Goal: Communication & Community: Answer question/provide support

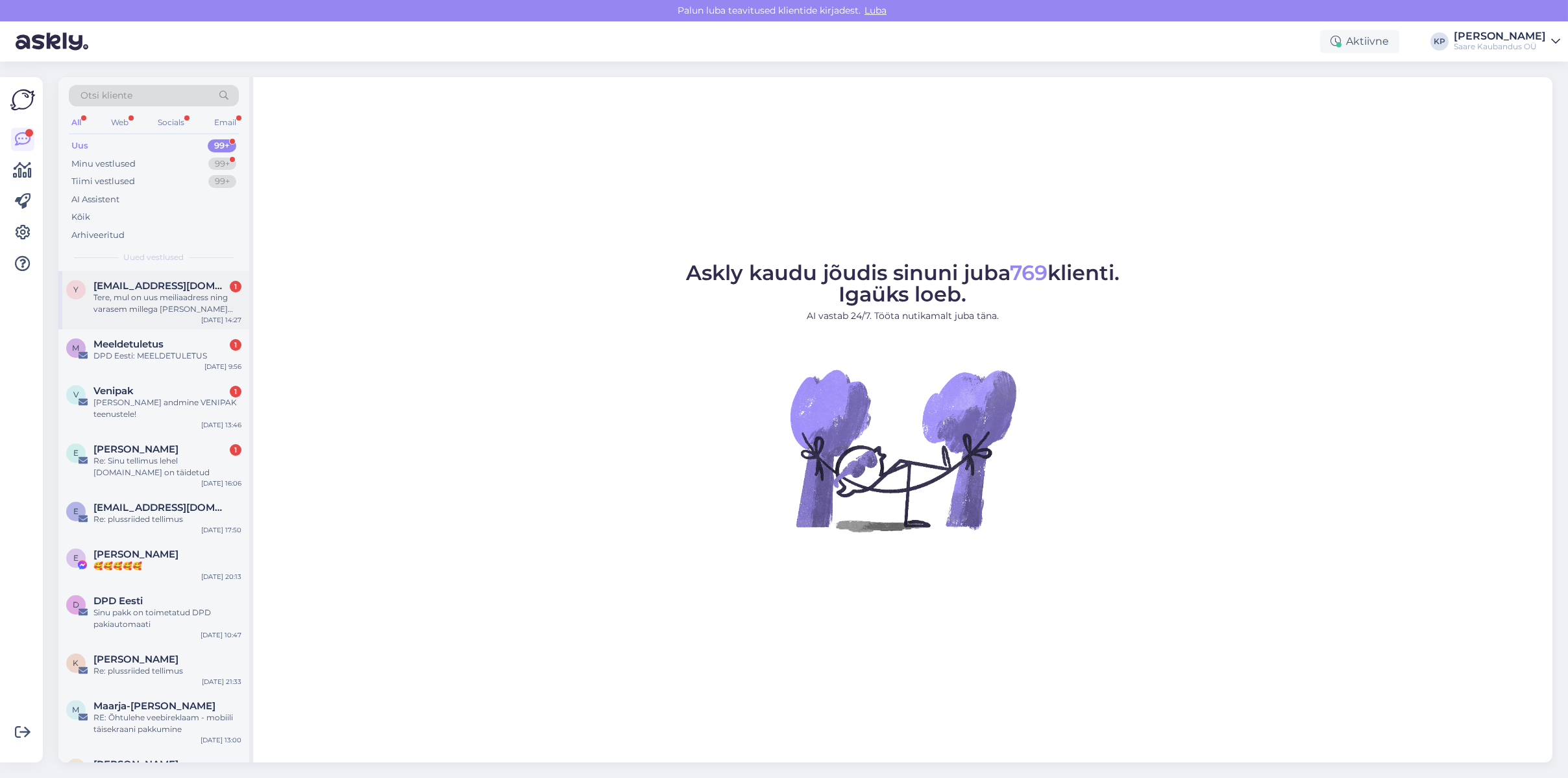
click at [131, 307] on div "Tere, mul on uus meiliaadress ning varasem millega [PERSON_NAME] sisse logida e…" at bounding box center [167, 303] width 148 height 23
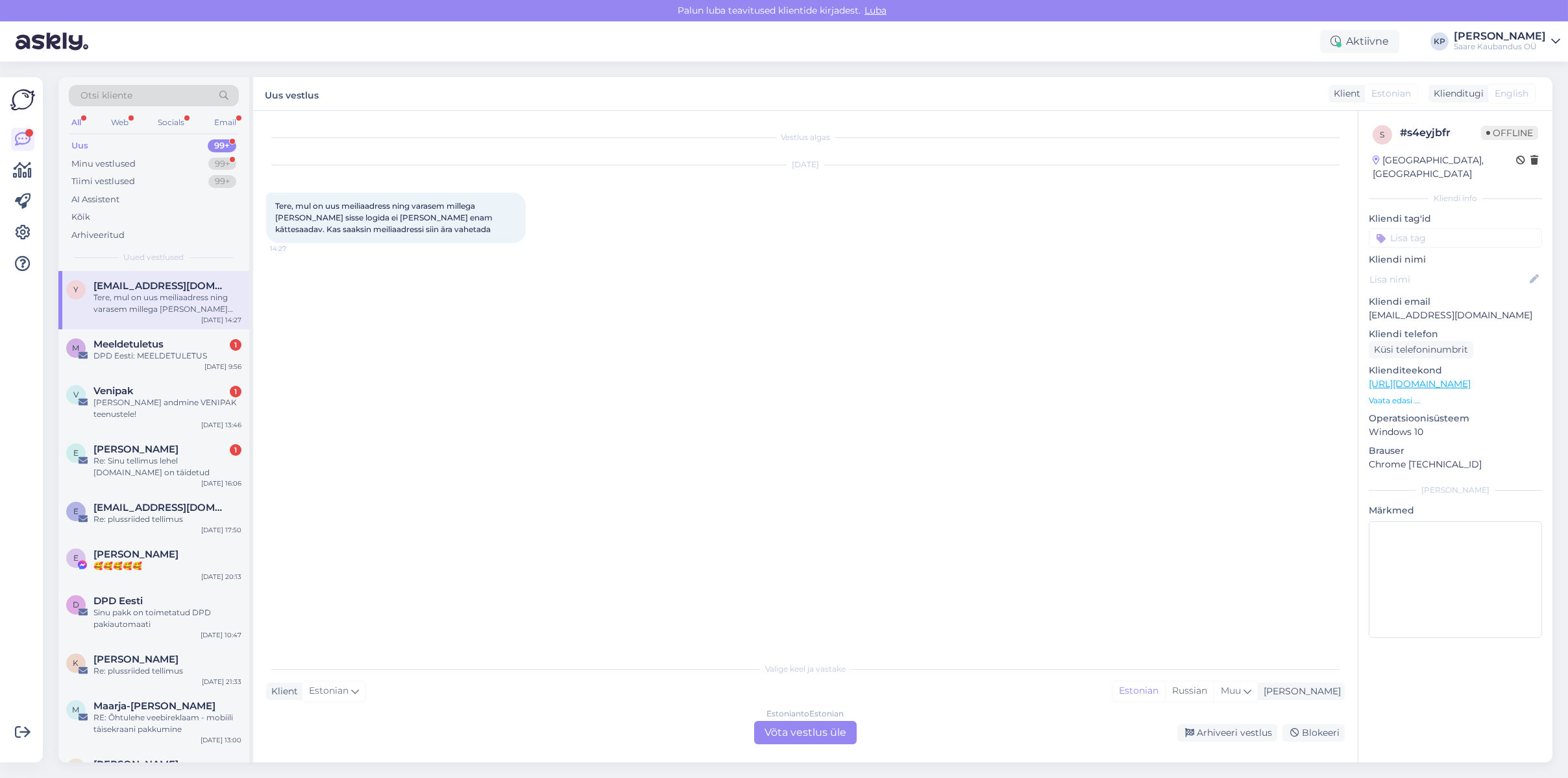
click at [806, 728] on div "Estonian to Estonian Võta vestlus üle" at bounding box center [806, 732] width 103 height 23
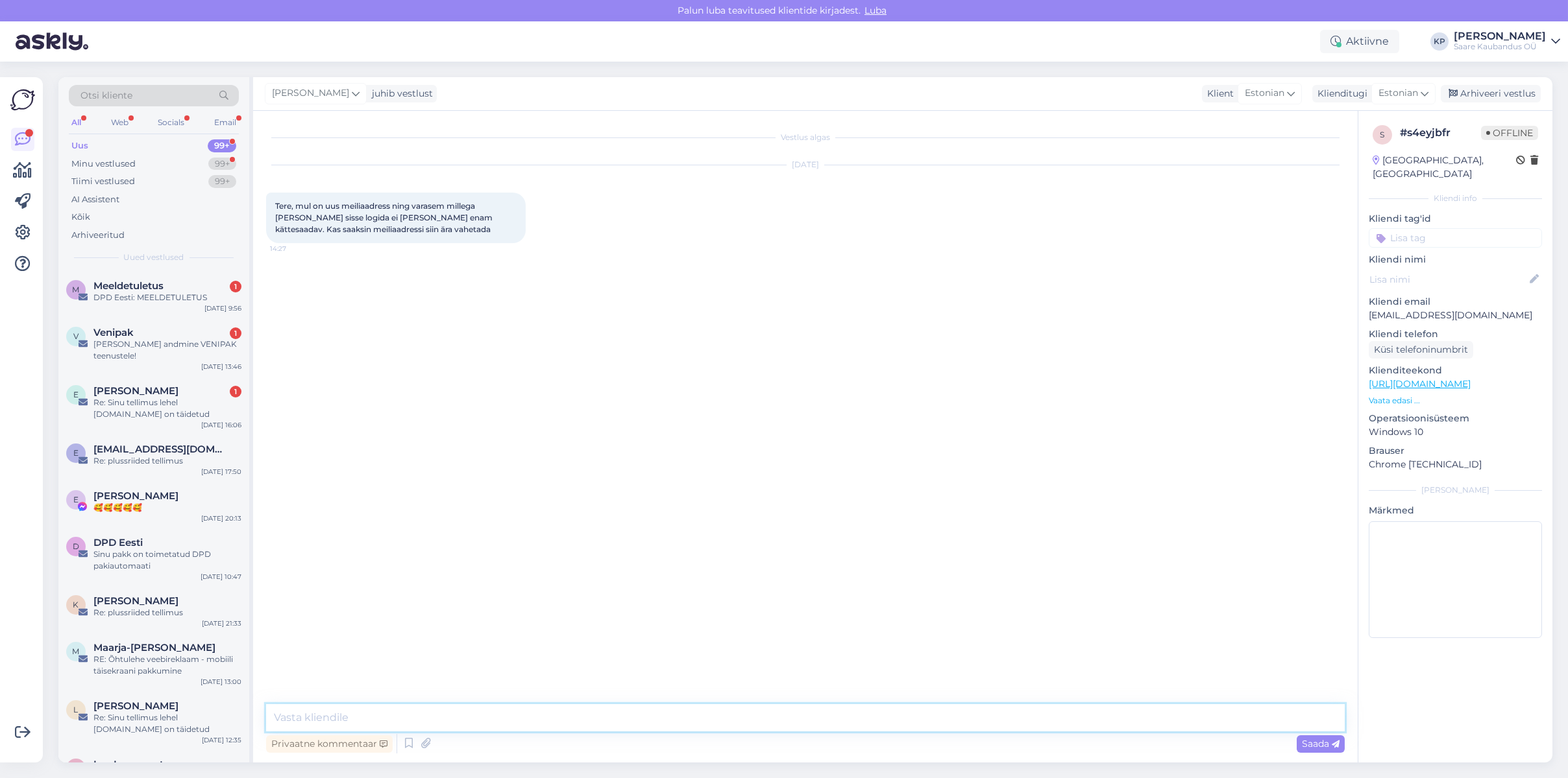
click at [425, 723] on textarea at bounding box center [805, 718] width 1079 height 27
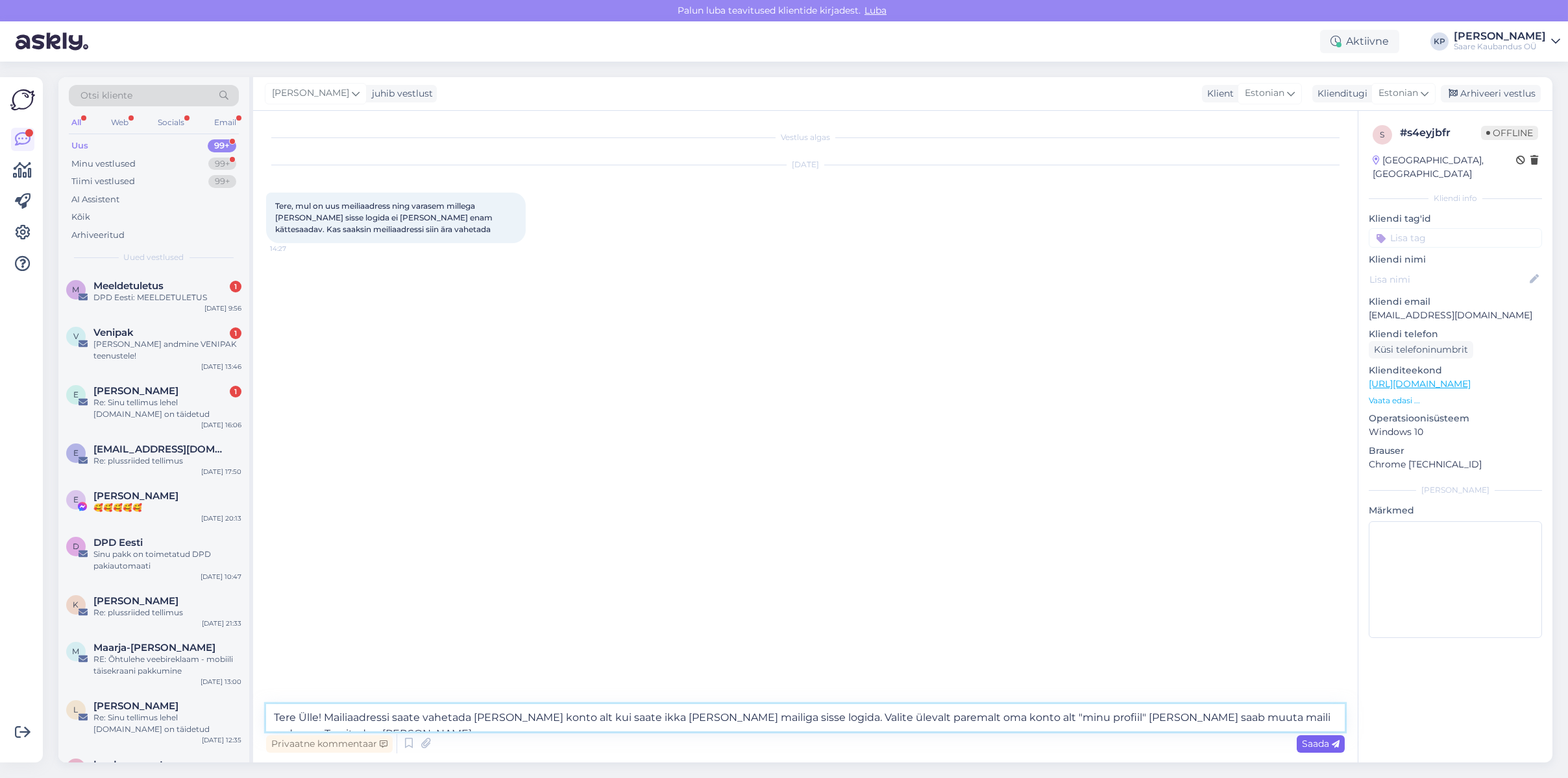
type textarea "Tere Ülle! Mailiaadressi saate vahetada [PERSON_NAME] konto alt kui saate ikka …"
click at [1312, 747] on span "Saada" at bounding box center [1320, 744] width 38 height 12
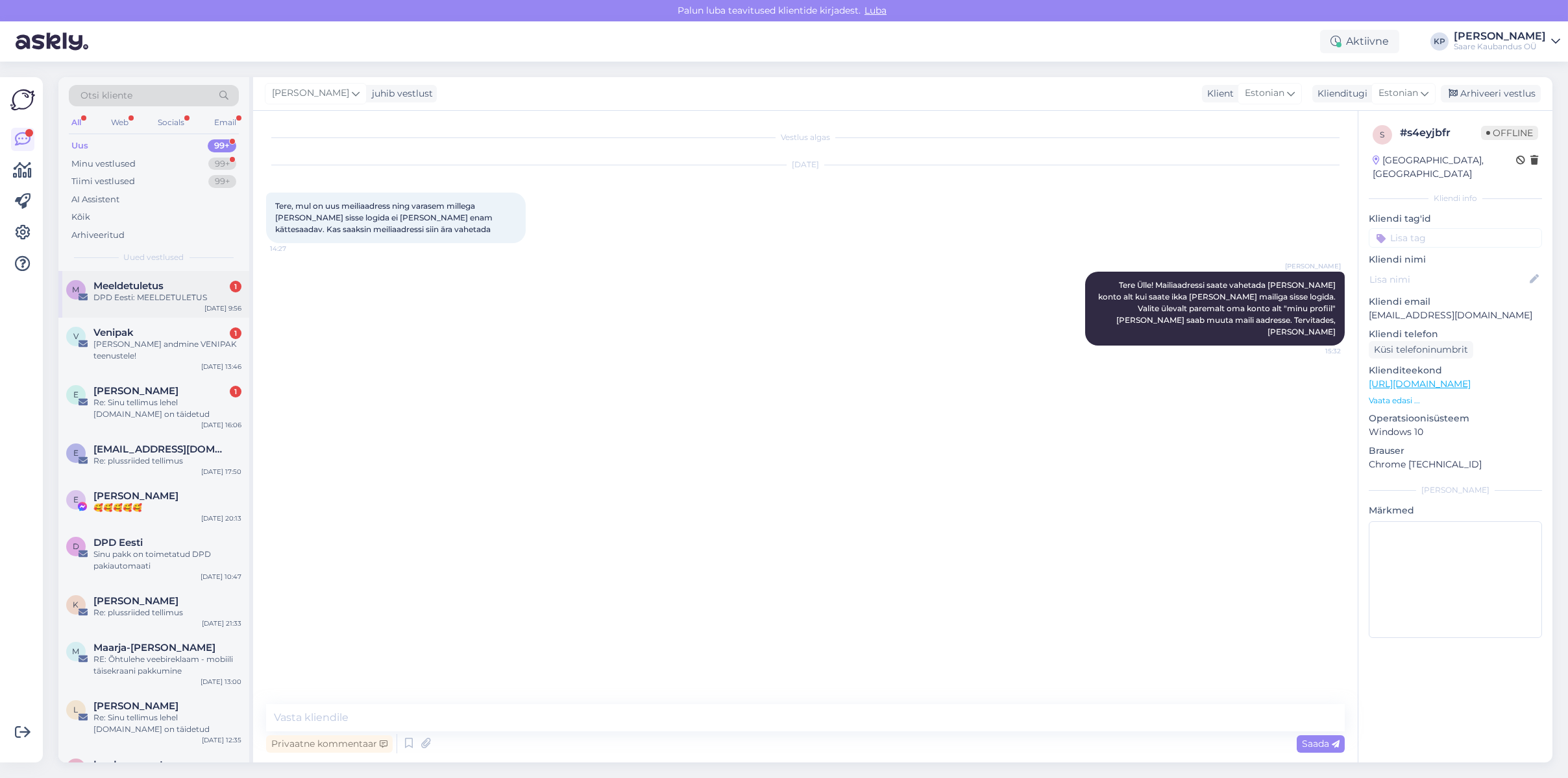
click at [155, 299] on div "DPD Eesti: MEELDETULETUS" at bounding box center [167, 298] width 148 height 12
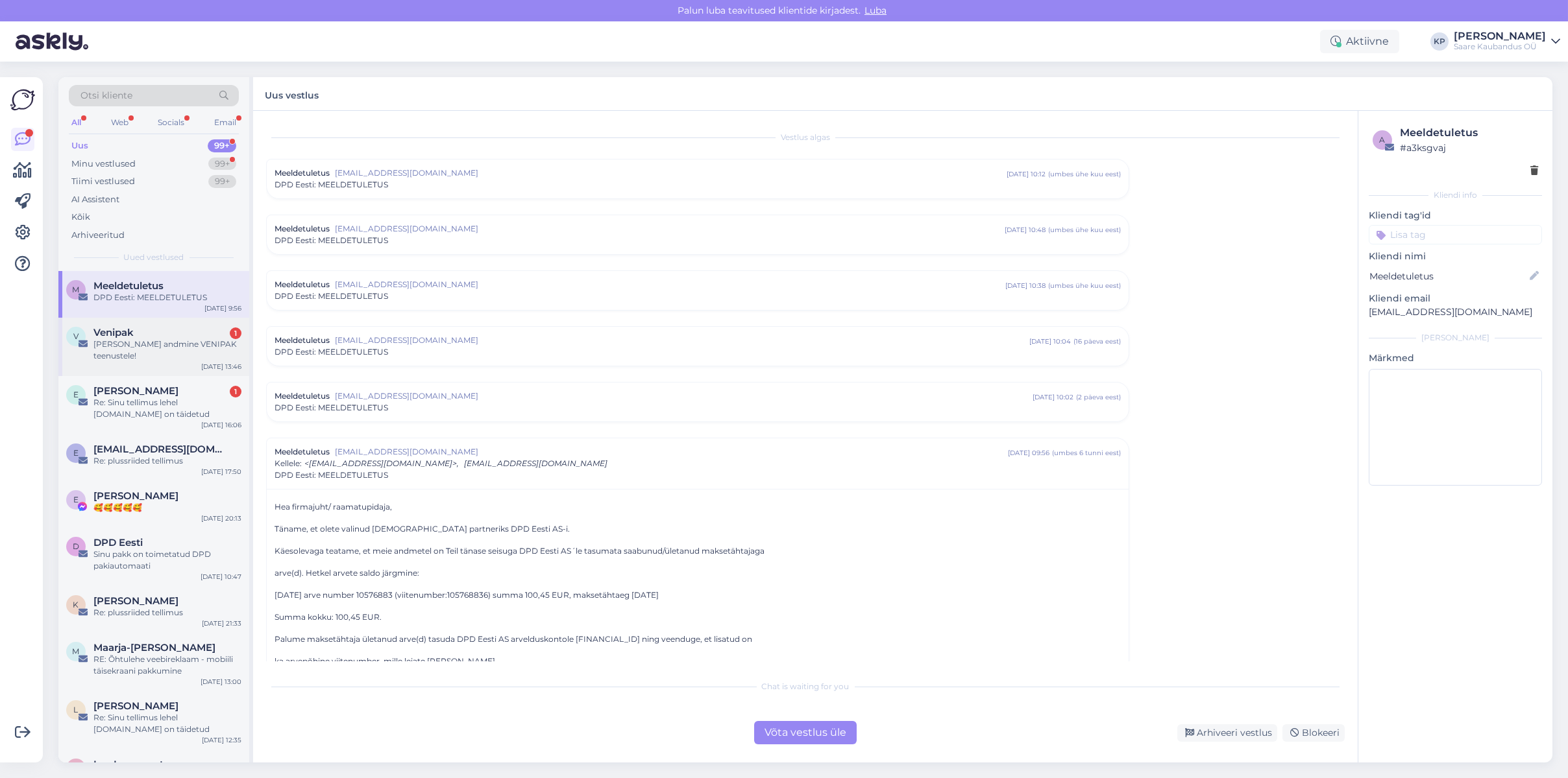
click at [131, 329] on span "Venipak" at bounding box center [114, 332] width 40 height 12
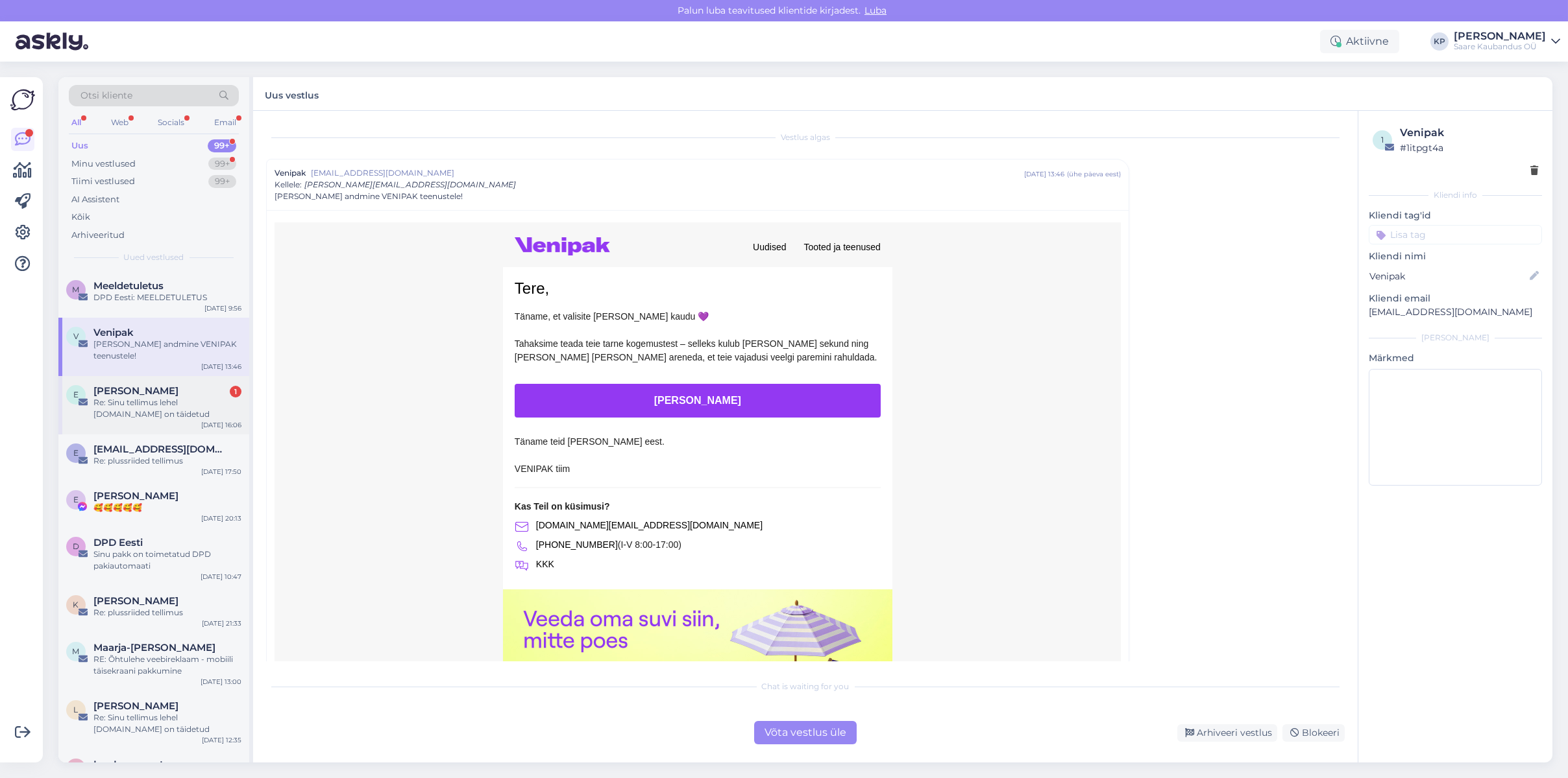
click at [124, 398] on div "Re: Sinu tellimus lehel [DOMAIN_NAME] on täidetud" at bounding box center [167, 408] width 148 height 23
